Goal: Download file/media

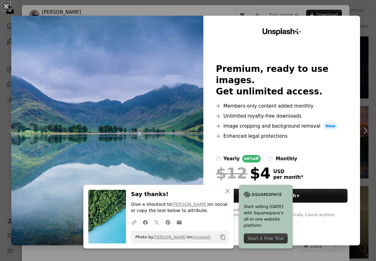
scroll to position [450, 0]
click at [127, 145] on img at bounding box center [107, 130] width 192 height 229
click at [7, 7] on button "An X shape" at bounding box center [7, 7] width 8 height 8
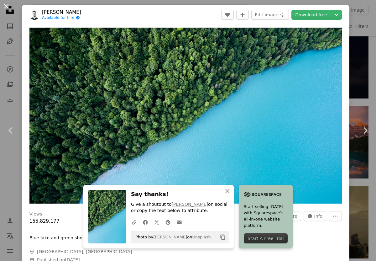
click at [7, 7] on button "An X shape" at bounding box center [7, 7] width 8 height 8
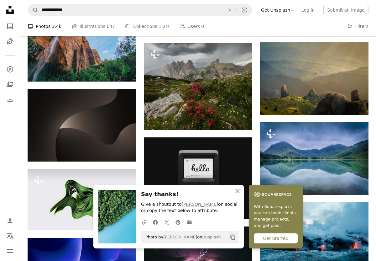
scroll to position [594, 0]
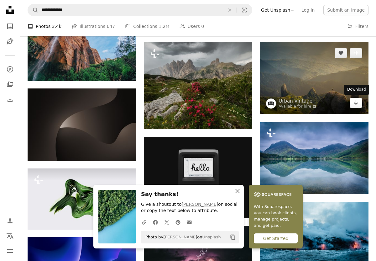
click at [356, 104] on icon "Arrow pointing down" at bounding box center [356, 103] width 5 height 8
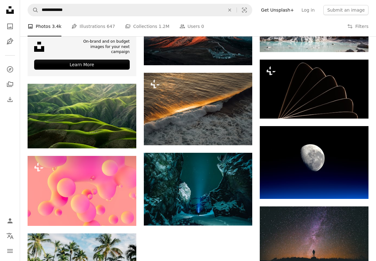
scroll to position [978, 0]
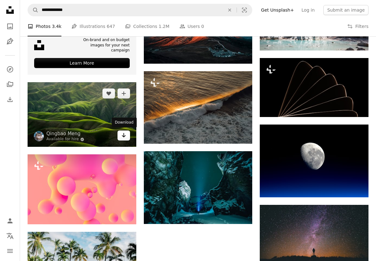
click at [126, 135] on link "Arrow pointing down" at bounding box center [124, 135] width 13 height 10
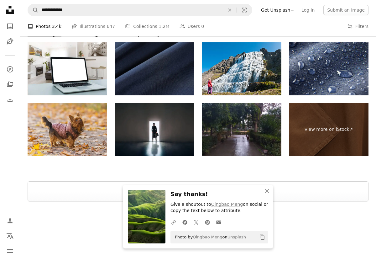
scroll to position [1374, 0]
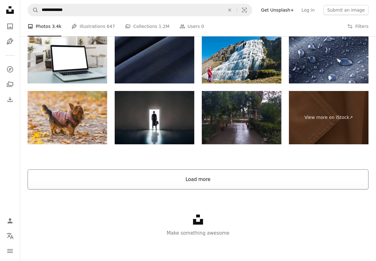
click at [195, 179] on button "Load more" at bounding box center [198, 179] width 341 height 20
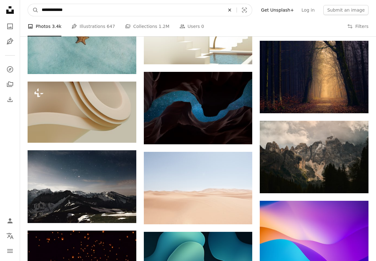
click at [235, 10] on icon "An X shape" at bounding box center [230, 10] width 14 height 5
type input "********"
click button "A magnifying glass" at bounding box center [33, 10] width 11 height 12
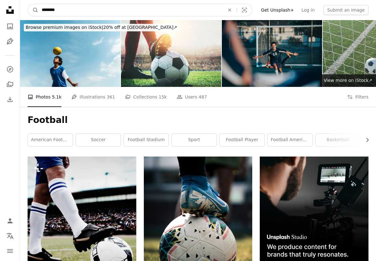
click at [84, 12] on input "********" at bounding box center [131, 10] width 184 height 12
type input "**********"
click button "A magnifying glass" at bounding box center [33, 10] width 11 height 12
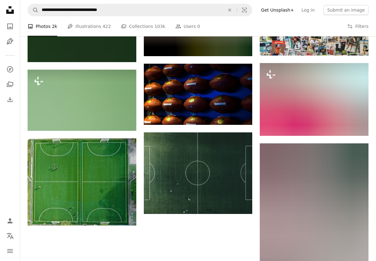
scroll to position [684, 0]
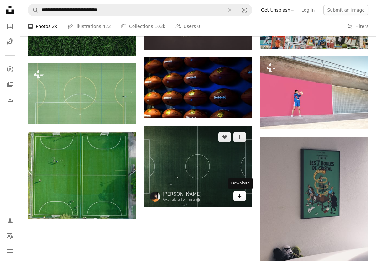
click at [239, 197] on icon "Download" at bounding box center [240, 195] width 4 height 4
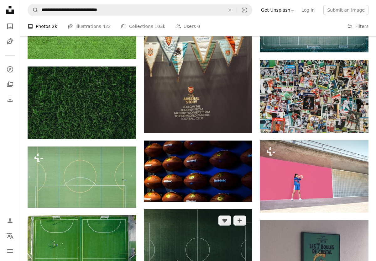
scroll to position [569, 0]
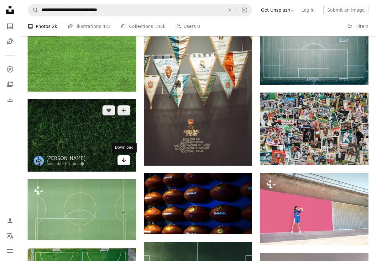
click at [124, 162] on icon "Download" at bounding box center [124, 160] width 4 height 4
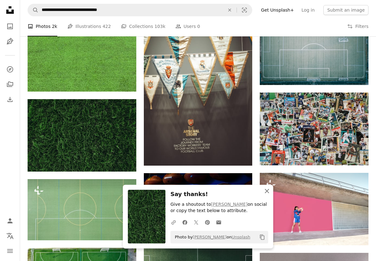
click at [269, 190] on icon "An X shape" at bounding box center [267, 191] width 8 height 8
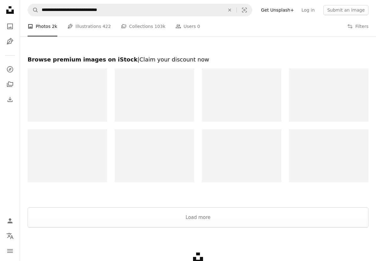
scroll to position [1042, 0]
click at [213, 220] on button "Load more" at bounding box center [198, 217] width 341 height 20
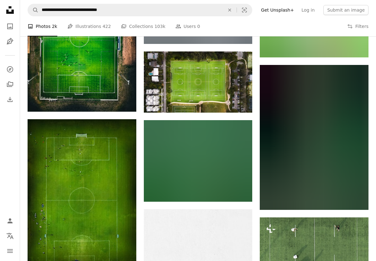
scroll to position [1927, 0]
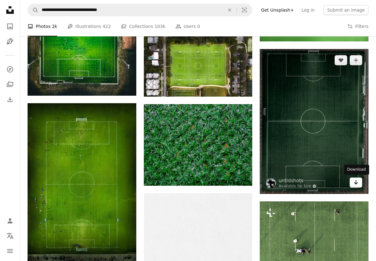
click at [357, 184] on icon "Arrow pointing down" at bounding box center [356, 182] width 5 height 8
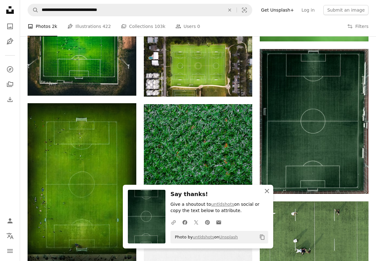
click at [267, 188] on icon "An X shape" at bounding box center [267, 191] width 8 height 8
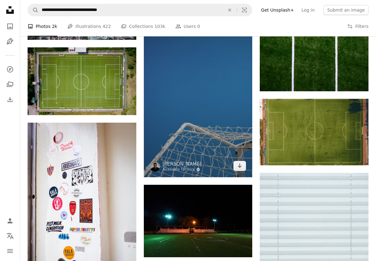
scroll to position [11432, 0]
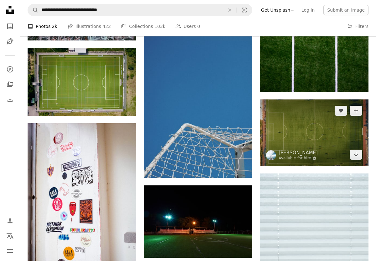
click at [312, 133] on img at bounding box center [314, 132] width 109 height 66
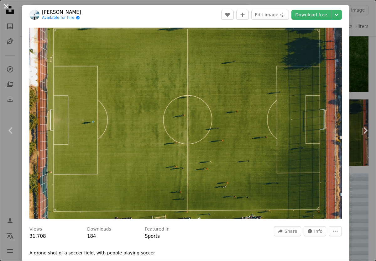
click at [6, 4] on button "An X shape" at bounding box center [7, 7] width 8 height 8
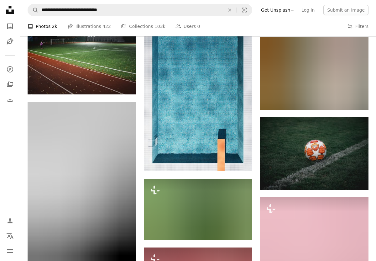
scroll to position [11854, 0]
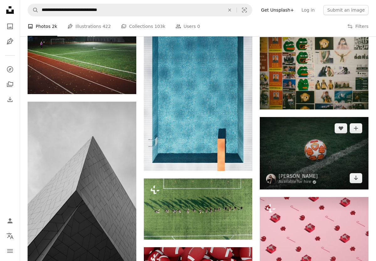
click at [311, 156] on img at bounding box center [314, 153] width 109 height 72
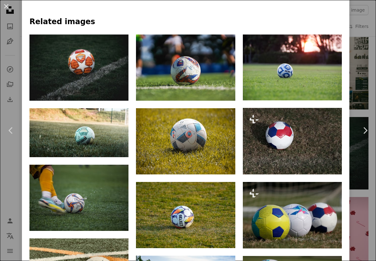
scroll to position [423, 0]
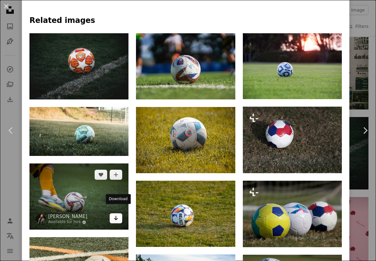
click at [122, 213] on link "Arrow pointing down" at bounding box center [116, 218] width 13 height 10
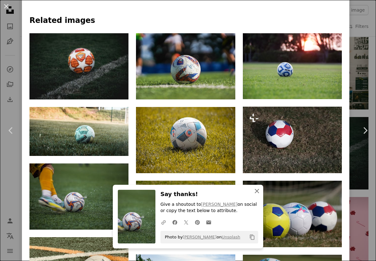
click at [255, 188] on icon "An X shape" at bounding box center [257, 191] width 8 height 8
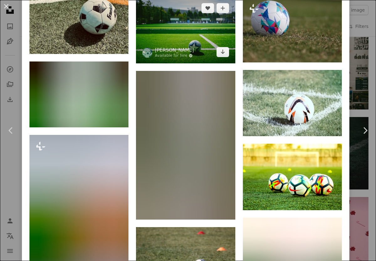
scroll to position [690, 0]
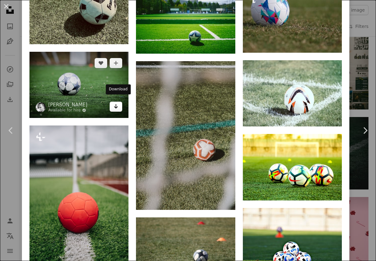
click at [118, 104] on icon "Download" at bounding box center [116, 106] width 4 height 4
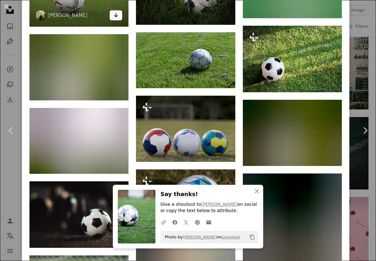
scroll to position [1285, 0]
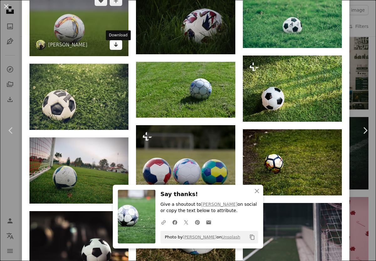
click at [120, 50] on link "Arrow pointing down" at bounding box center [116, 45] width 13 height 10
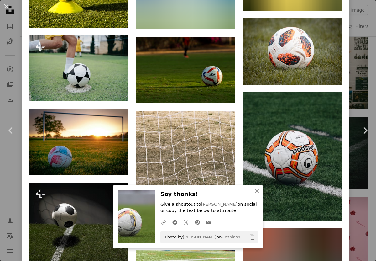
scroll to position [2824, 0]
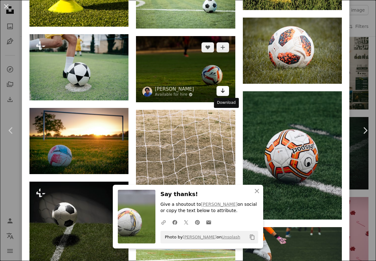
click at [225, 93] on icon "Download" at bounding box center [223, 90] width 4 height 4
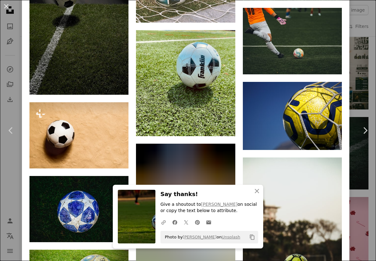
scroll to position [3042, 0]
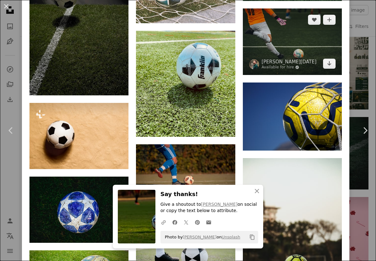
click at [279, 61] on img at bounding box center [292, 41] width 99 height 66
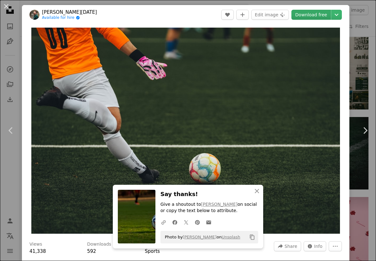
click at [304, 17] on link "Download free" at bounding box center [310, 15] width 39 height 10
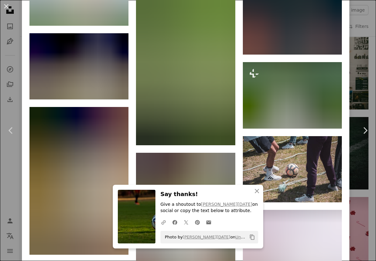
scroll to position [2740, 0]
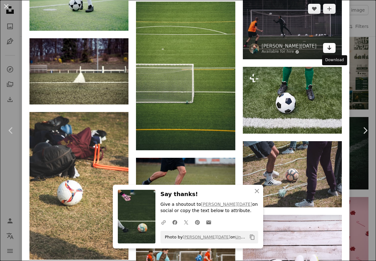
click at [332, 51] on icon "Arrow pointing down" at bounding box center [329, 48] width 5 height 8
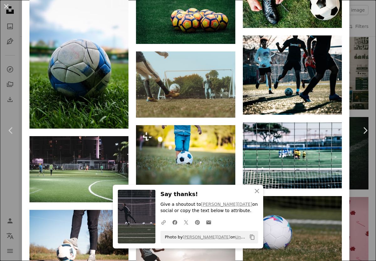
scroll to position [4850, 0]
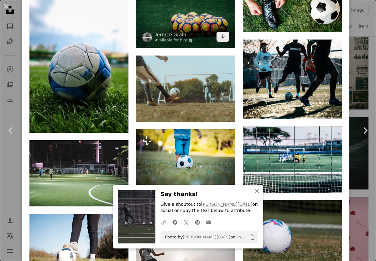
click at [193, 48] on img at bounding box center [185, 15] width 99 height 66
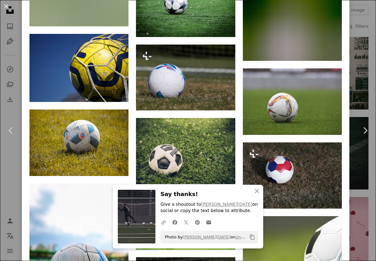
scroll to position [748, 0]
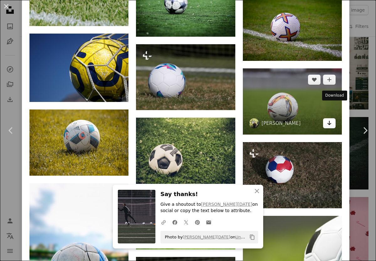
click at [335, 118] on link "Arrow pointing down" at bounding box center [329, 123] width 13 height 10
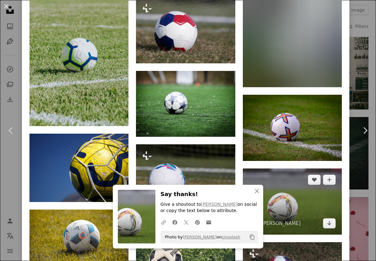
scroll to position [660, 0]
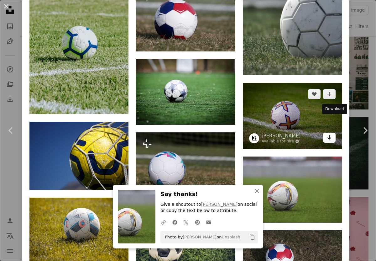
click at [329, 133] on link "Arrow pointing down" at bounding box center [329, 138] width 13 height 10
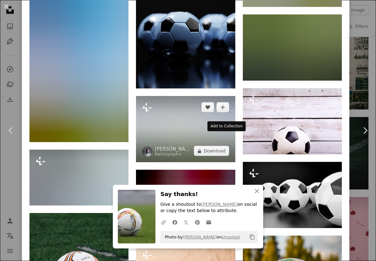
scroll to position [3900, 0]
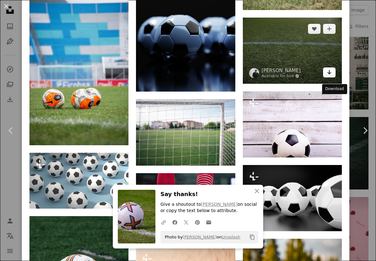
click at [332, 76] on icon "Arrow pointing down" at bounding box center [329, 72] width 5 height 8
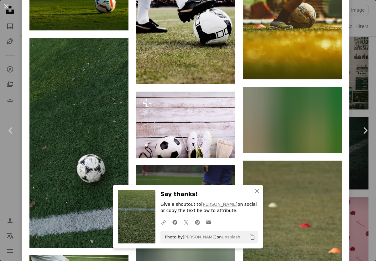
scroll to position [4500, 0]
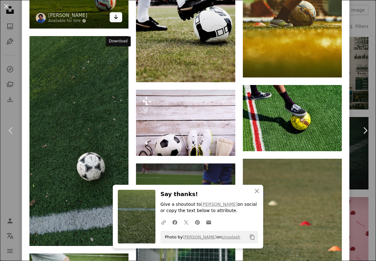
click at [118, 21] on icon "Arrow pointing down" at bounding box center [115, 17] width 5 height 8
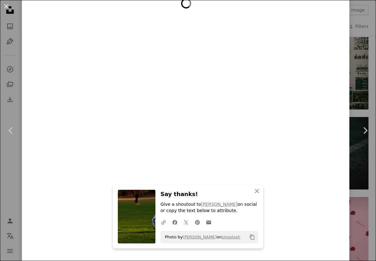
scroll to position [5045, 0]
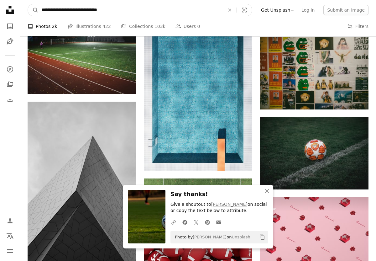
click at [57, 10] on input "**********" at bounding box center [131, 10] width 184 height 12
type input "**********"
click button "A magnifying glass" at bounding box center [33, 10] width 11 height 12
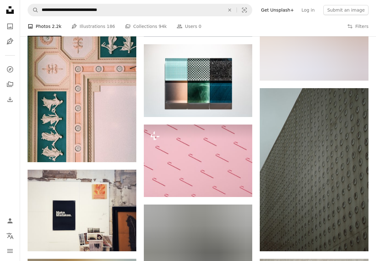
scroll to position [259, 0]
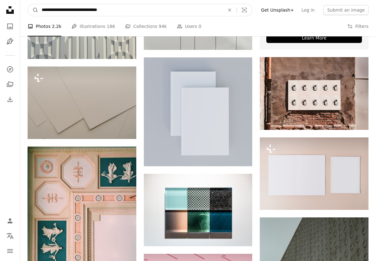
click at [57, 11] on input "**********" at bounding box center [131, 10] width 184 height 12
type input "**********"
click at [28, 4] on button "A magnifying glass" at bounding box center [33, 10] width 11 height 12
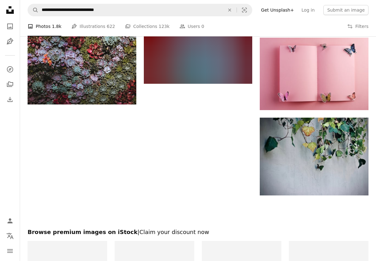
scroll to position [772, 0]
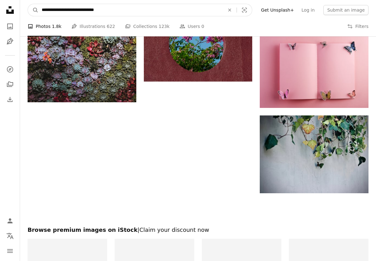
click at [51, 9] on input "**********" at bounding box center [131, 10] width 184 height 12
type input "**********"
click button "A magnifying glass" at bounding box center [33, 10] width 11 height 12
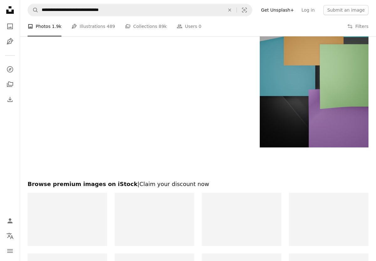
scroll to position [999, 0]
